Goal: Communication & Community: Answer question/provide support

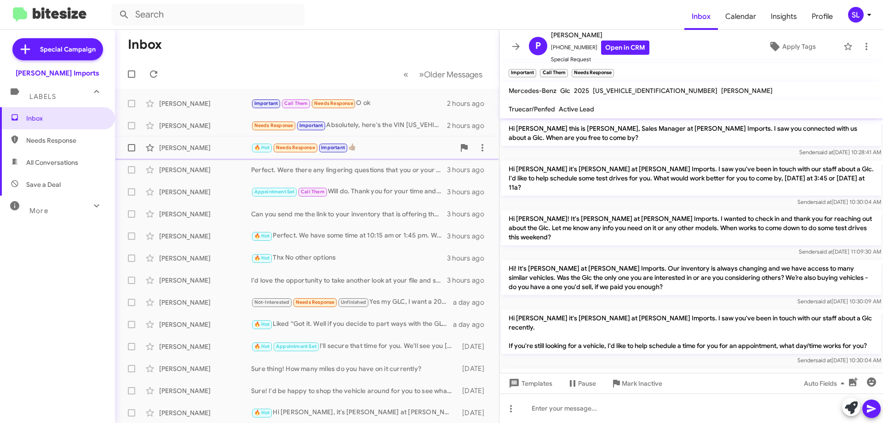
scroll to position [568, 0]
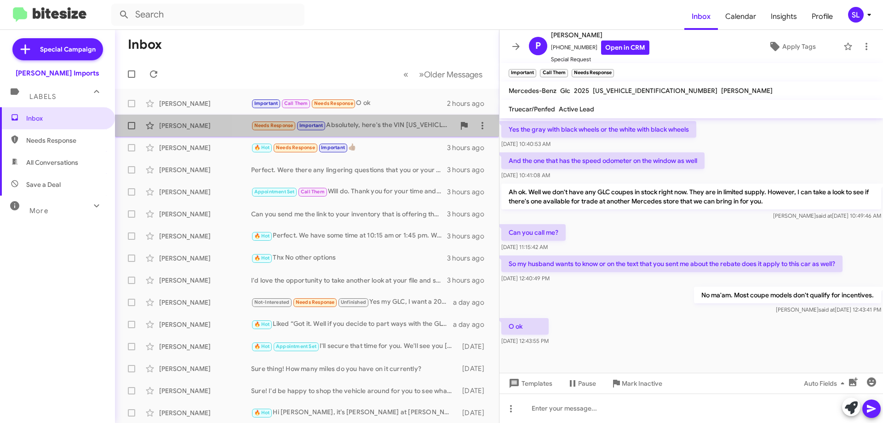
click at [395, 122] on div "Needs Response Important Absolutely, here's the VIN [US_VEHICLE_IDENTIFICATION_…" at bounding box center [353, 125] width 204 height 11
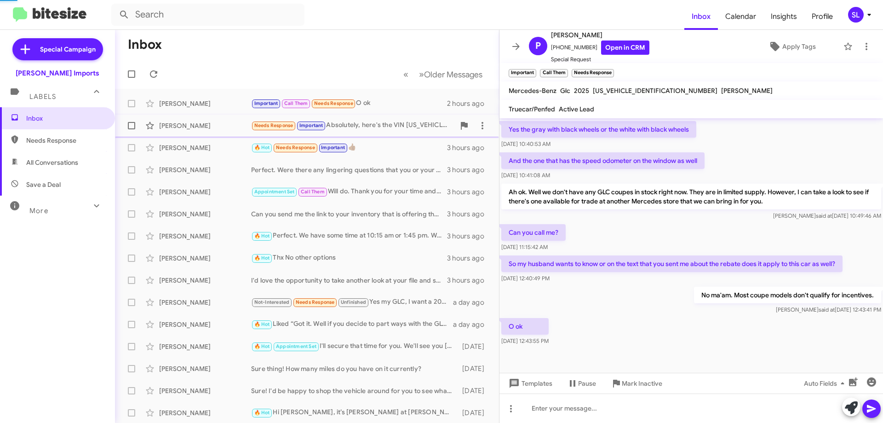
scroll to position [58, 0]
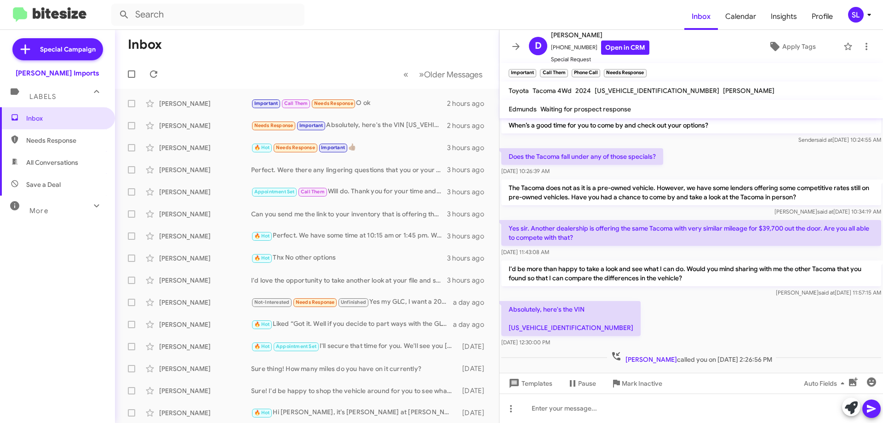
click at [511, 51] on icon at bounding box center [516, 46] width 11 height 11
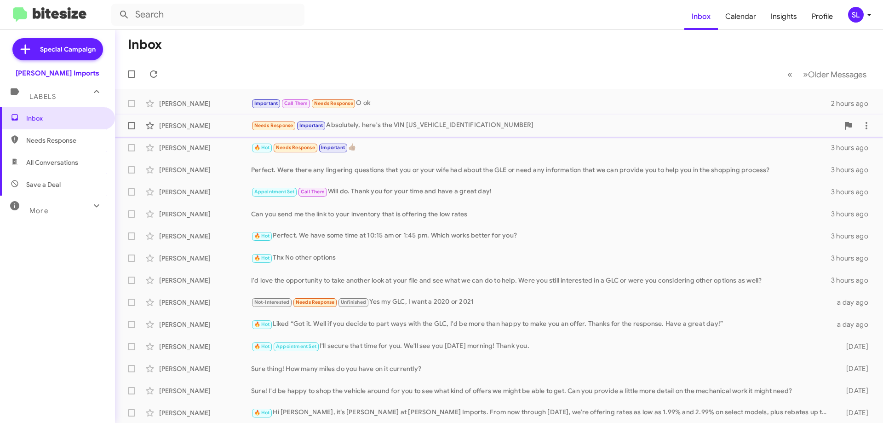
click at [452, 124] on div "Needs Response Important Absolutely, here's the VIN [US_VEHICLE_IDENTIFICATION_…" at bounding box center [545, 125] width 588 height 11
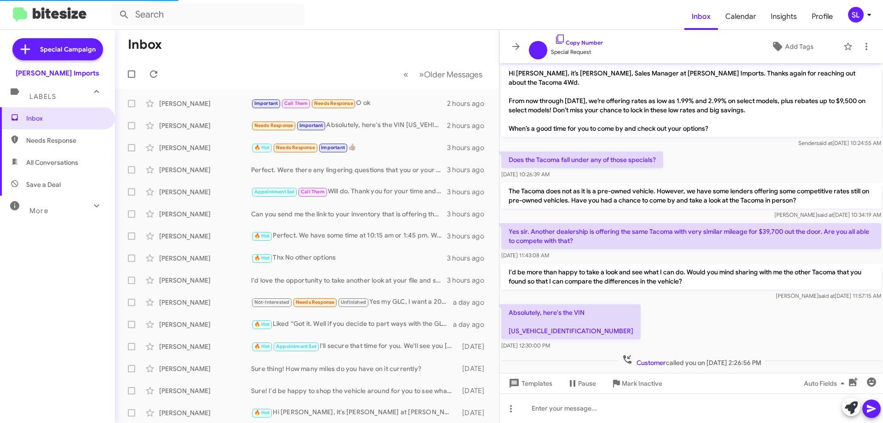
scroll to position [3, 0]
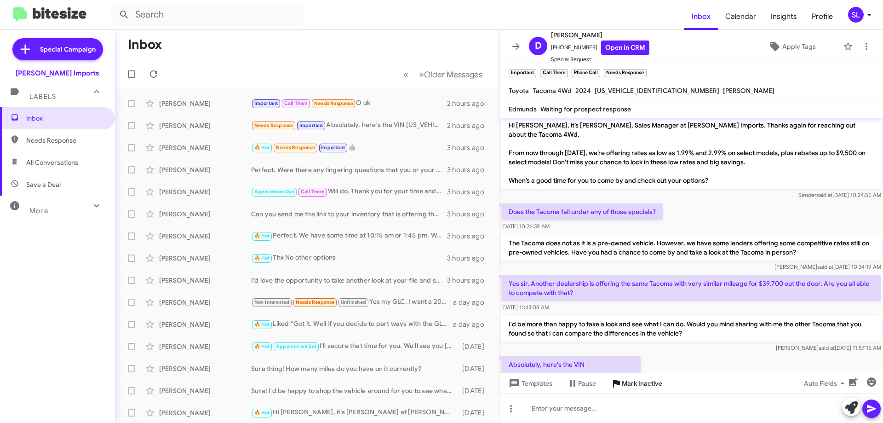
click at [650, 388] on span "Mark Inactive" at bounding box center [642, 383] width 40 height 17
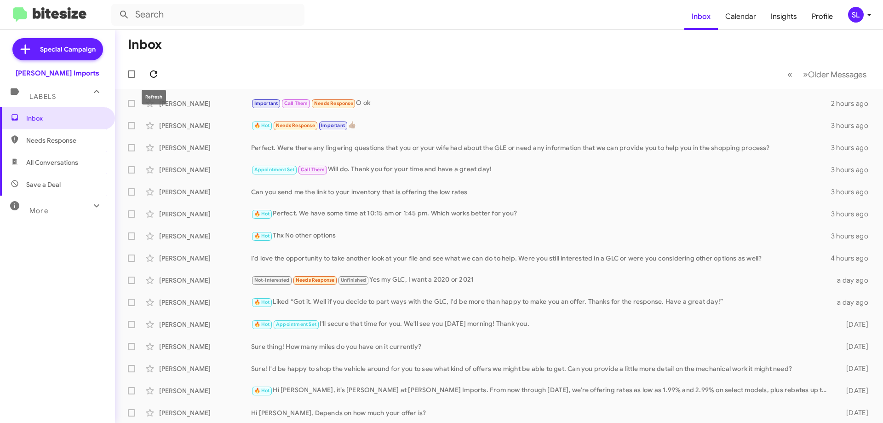
click at [162, 77] on span at bounding box center [153, 74] width 18 height 11
